Goal: Information Seeking & Learning: Learn about a topic

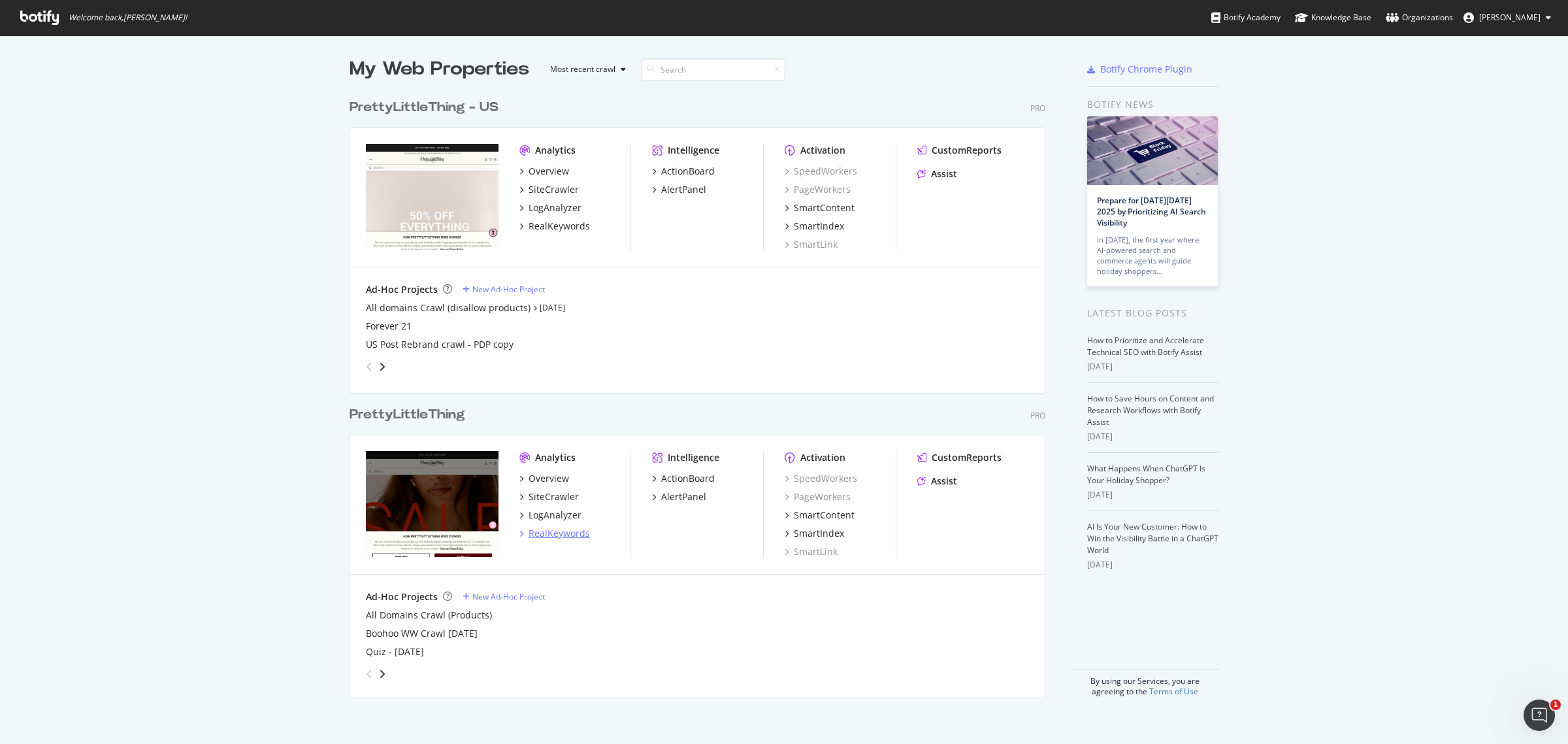
click at [549, 534] on div "RealKeywords" at bounding box center [559, 533] width 61 height 13
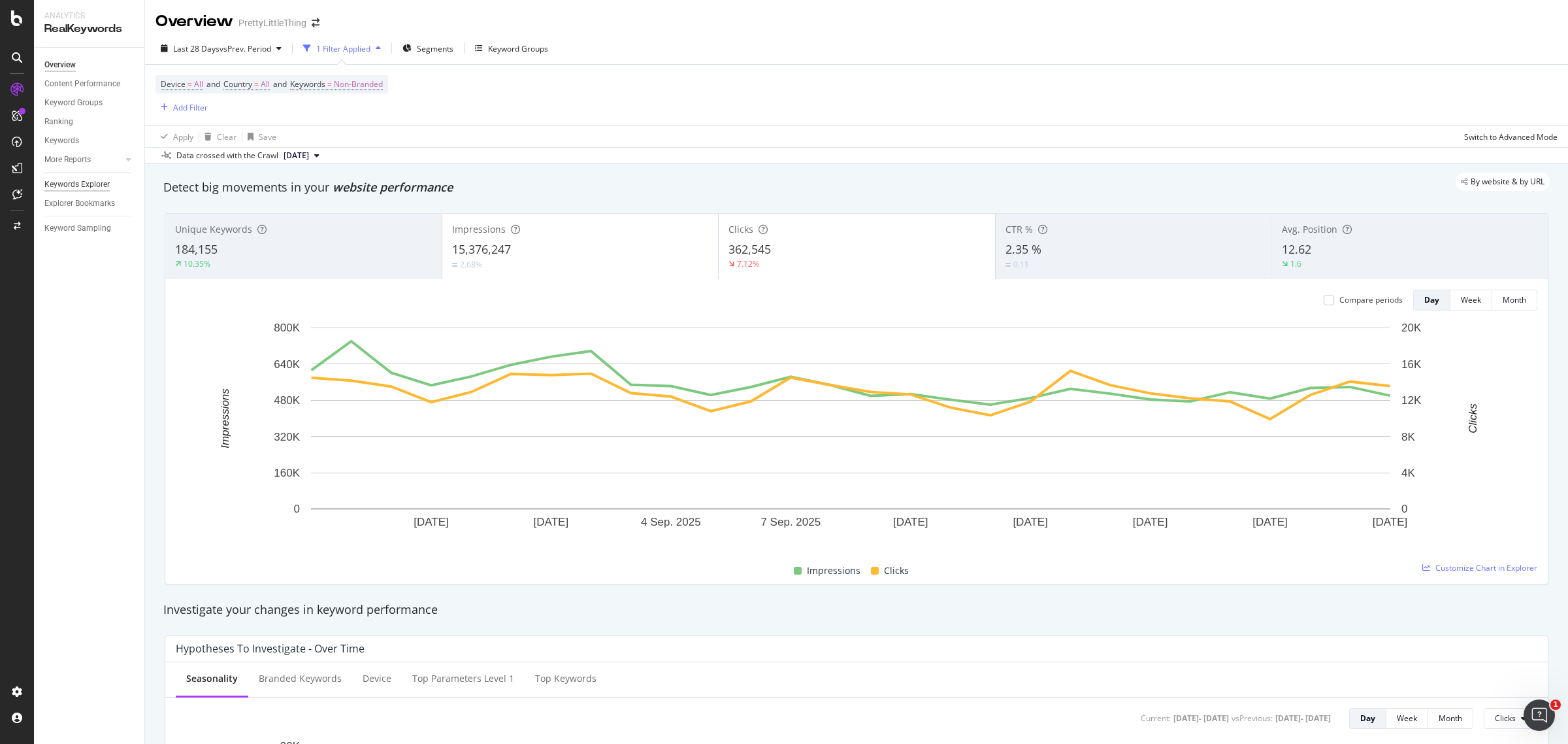
click at [80, 178] on div "Keywords Explorer" at bounding box center [76, 184] width 65 height 13
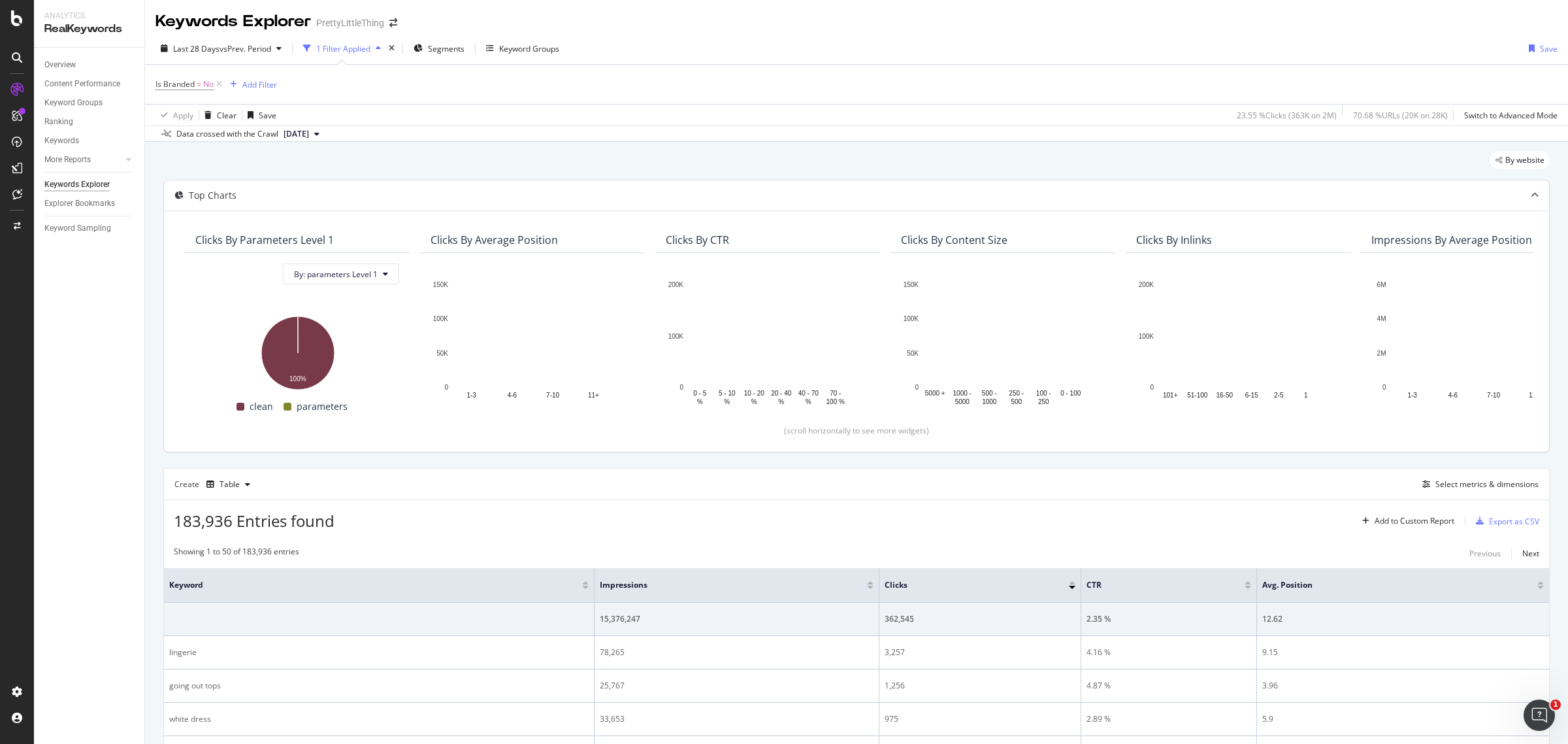
scroll to position [245, 0]
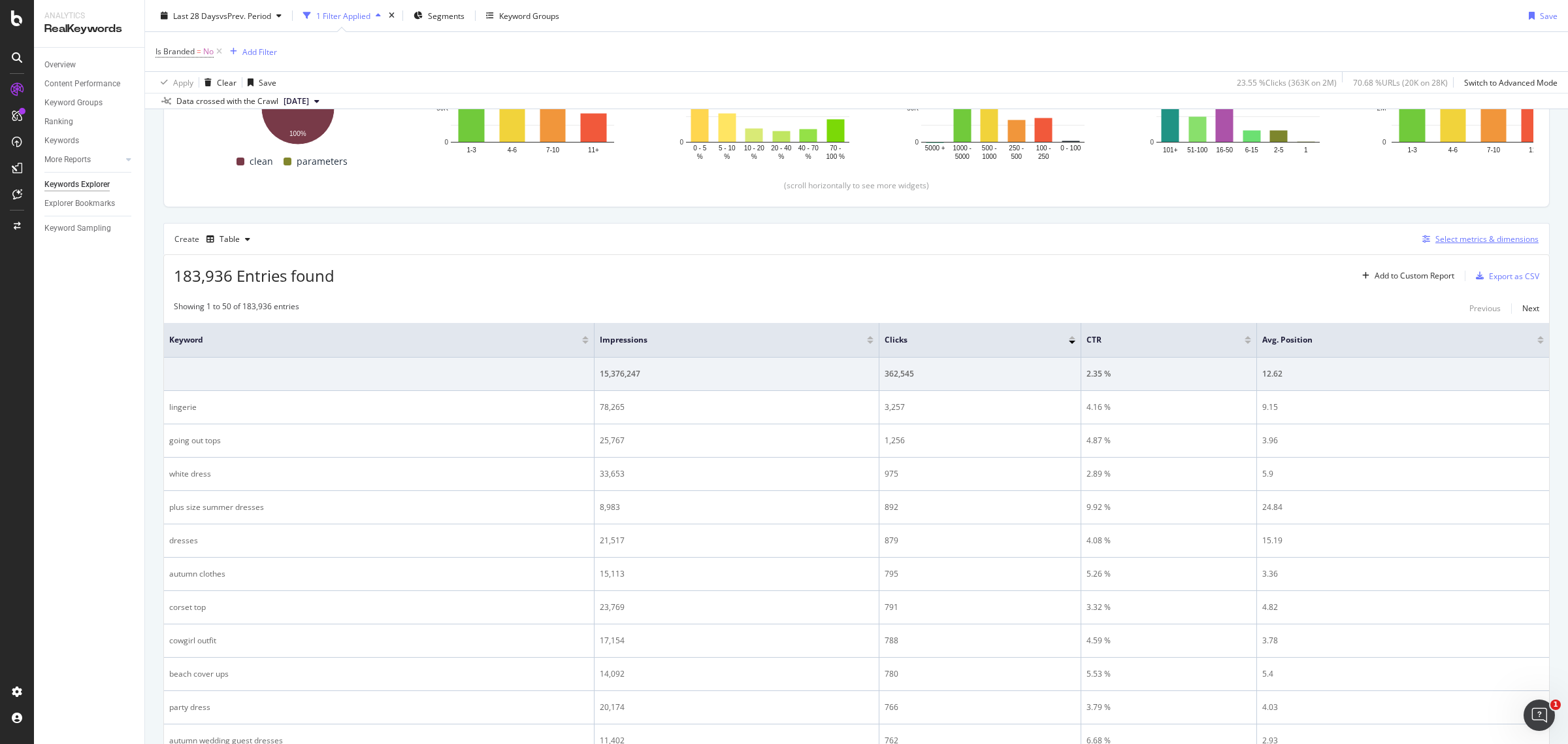
click at [1435, 241] on div "Select metrics & dimensions" at bounding box center [1487, 238] width 103 height 11
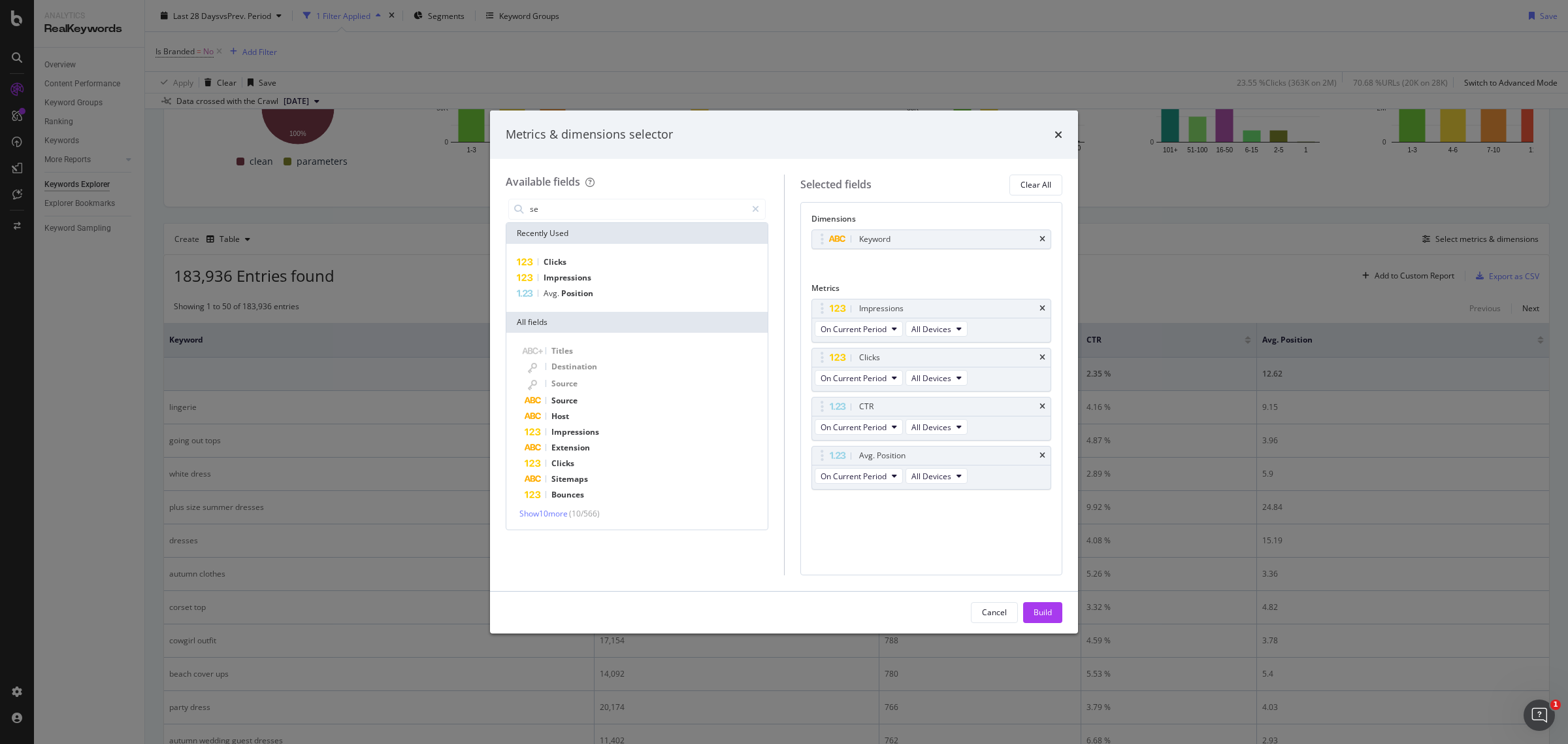
scroll to position [0, 0]
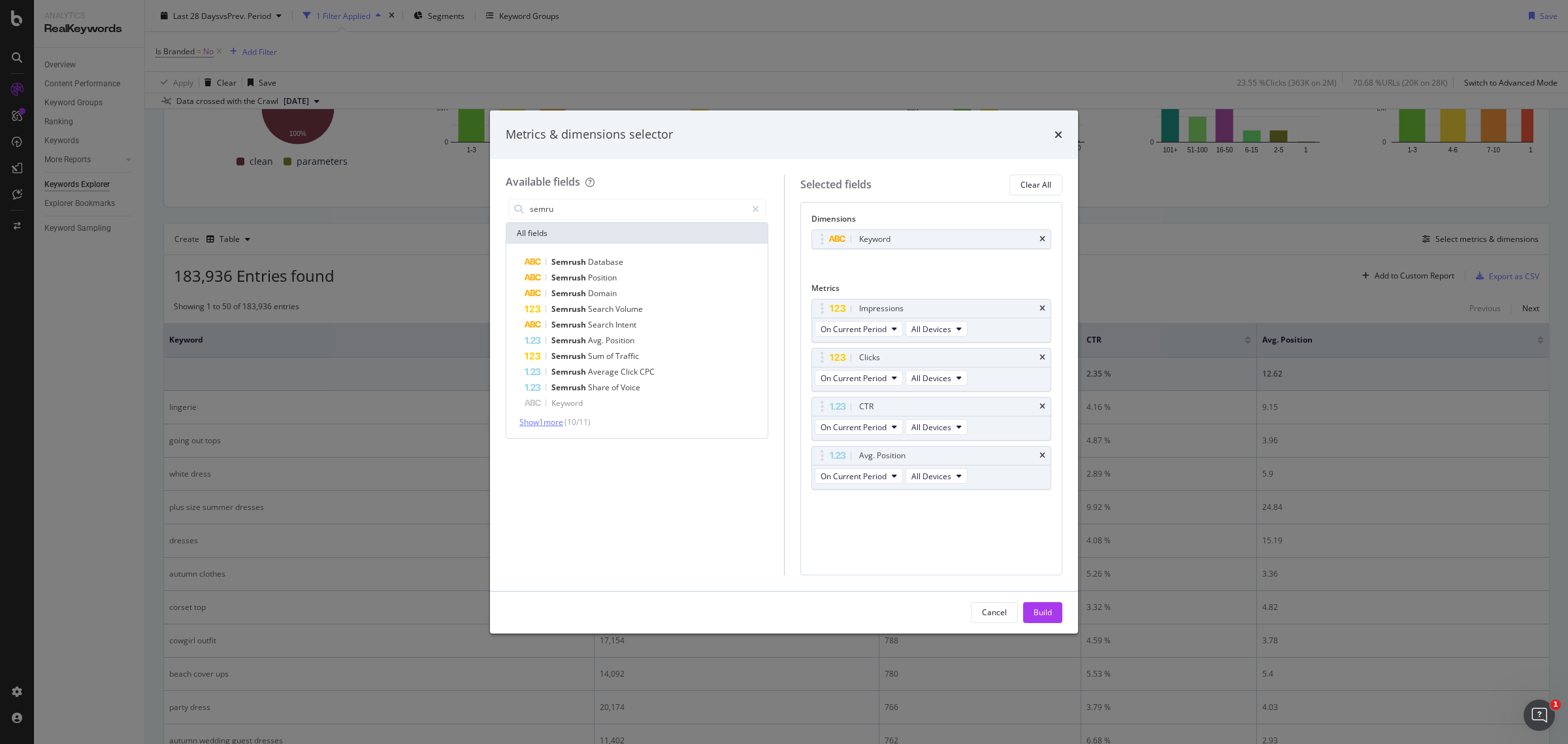
type input "semru"
click at [562, 423] on span "Show 1 more" at bounding box center [541, 422] width 43 height 11
click at [1054, 138] on icon "times" at bounding box center [1058, 135] width 7 height 10
